Goal: Task Accomplishment & Management: Manage account settings

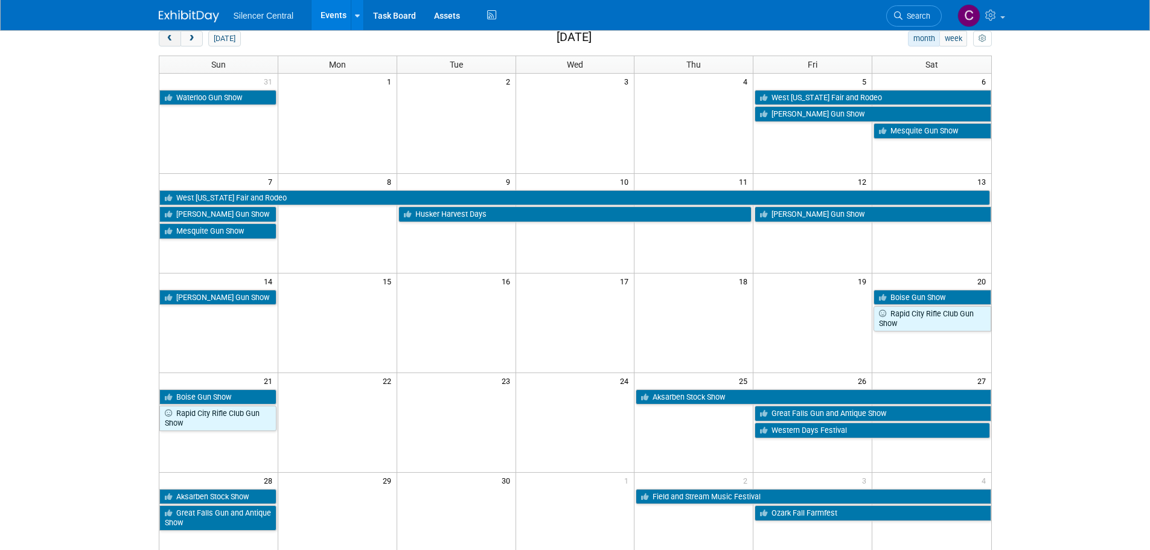
click at [166, 40] on span "prev" at bounding box center [169, 39] width 9 height 8
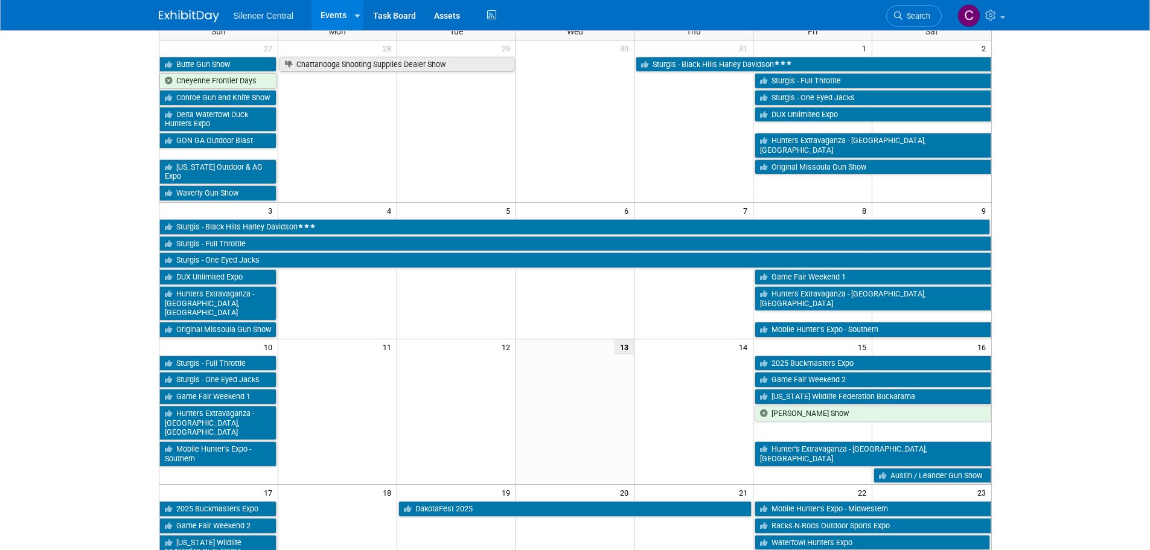
scroll to position [121, 0]
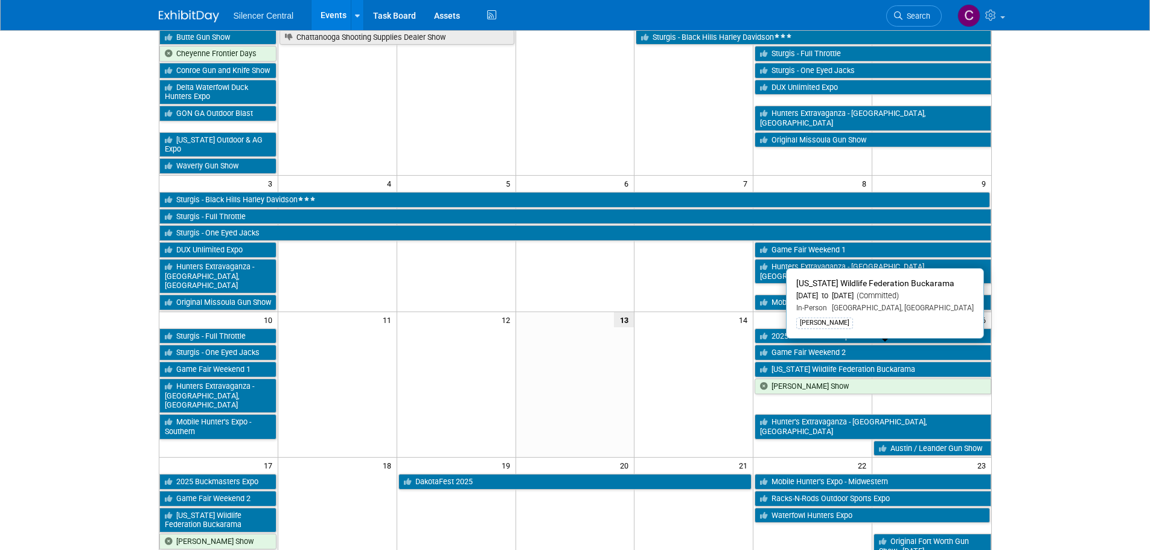
drag, startPoint x: 805, startPoint y: 351, endPoint x: 763, endPoint y: 352, distance: 41.7
click at [805, 362] on link "[US_STATE] Wildlife Federation Buckarama" at bounding box center [873, 370] width 236 height 16
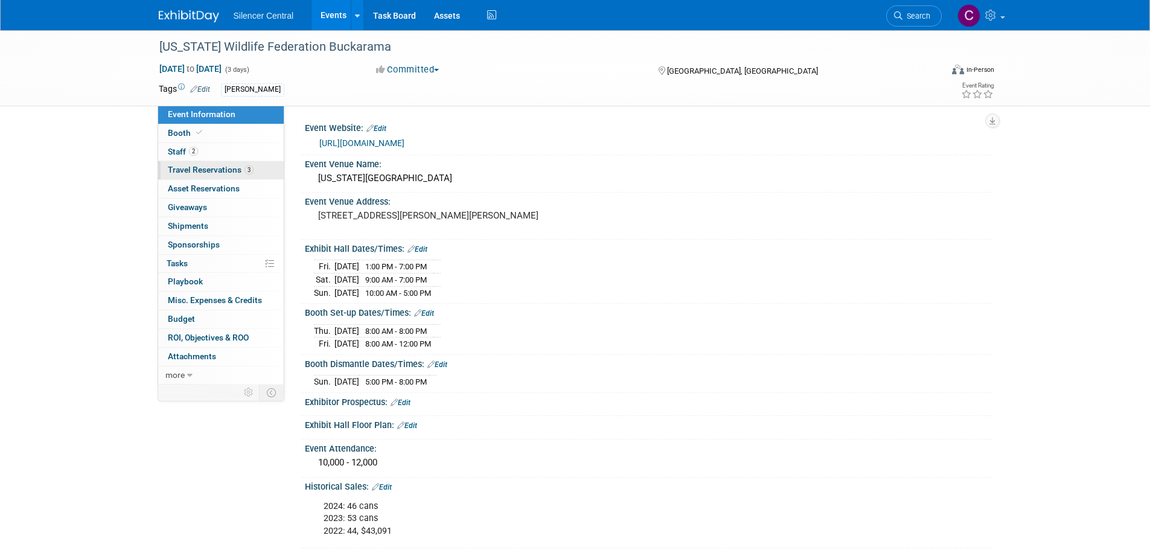
click at [222, 170] on span "Travel Reservations 3" at bounding box center [211, 170] width 86 height 10
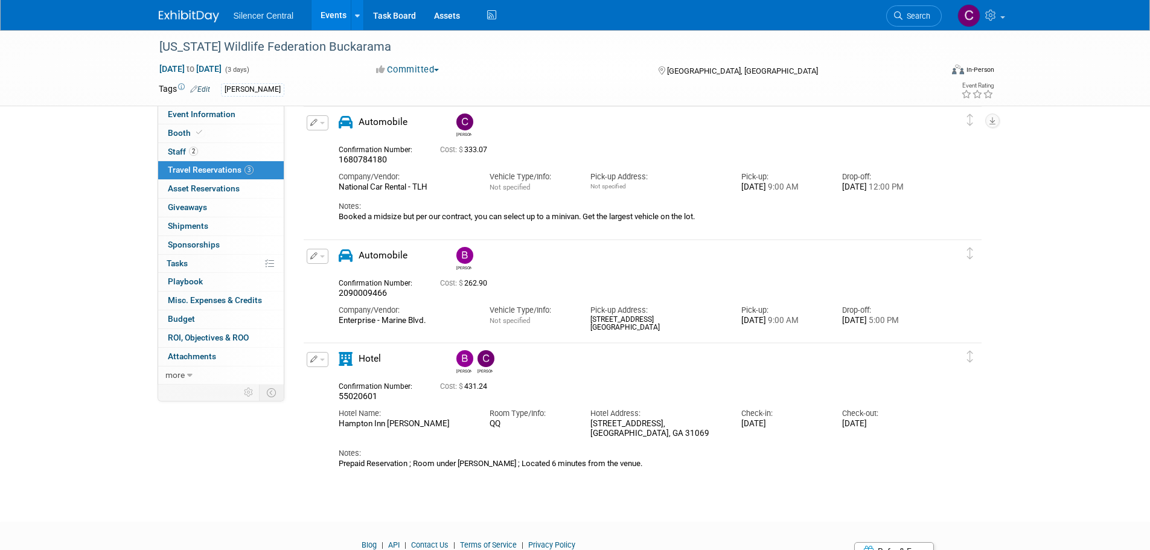
scroll to position [108, 0]
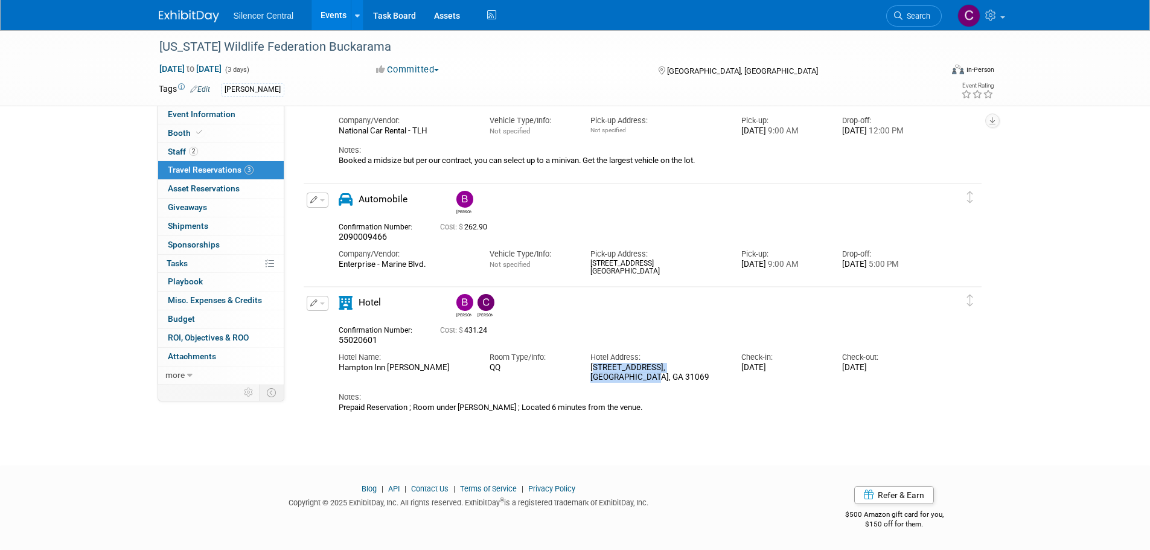
drag, startPoint x: 657, startPoint y: 377, endPoint x: 590, endPoint y: 370, distance: 67.3
click at [590, 370] on div "102 Hampton Court, Perry, GA 31069" at bounding box center [656, 373] width 133 height 21
copy div "102 Hampton Court, Perry, GA 31069"
